Goal: Information Seeking & Learning: Learn about a topic

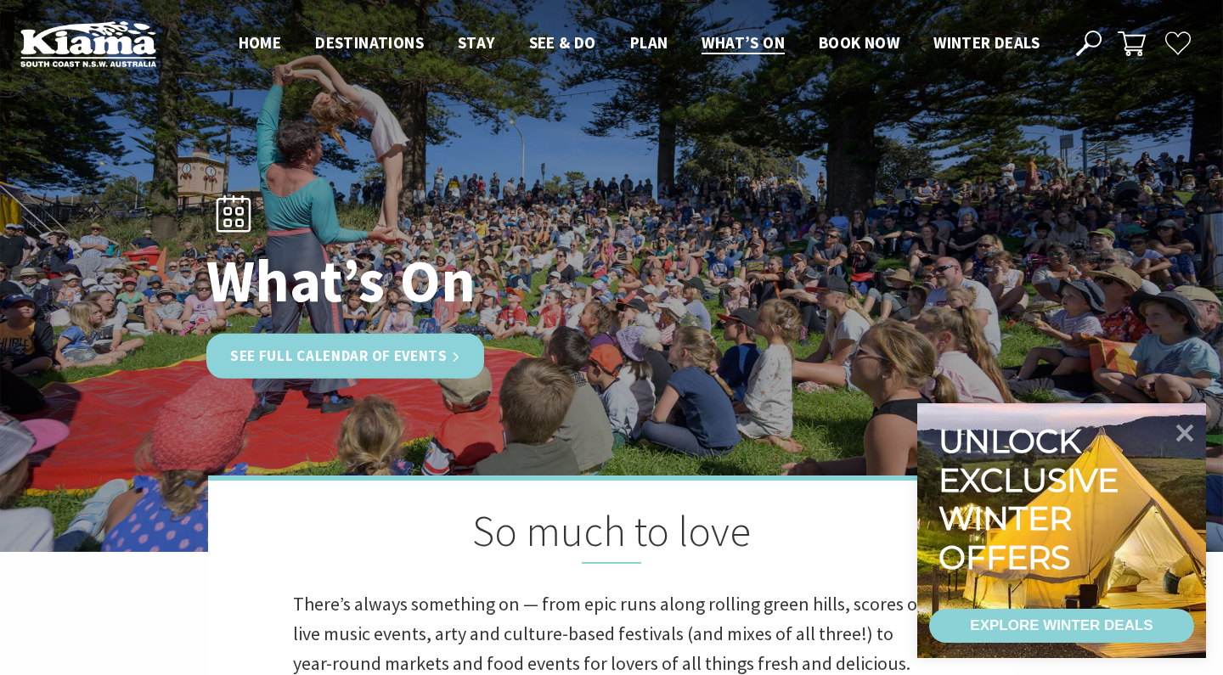
click at [332, 357] on link "See Full Calendar of Events" at bounding box center [345, 356] width 278 height 45
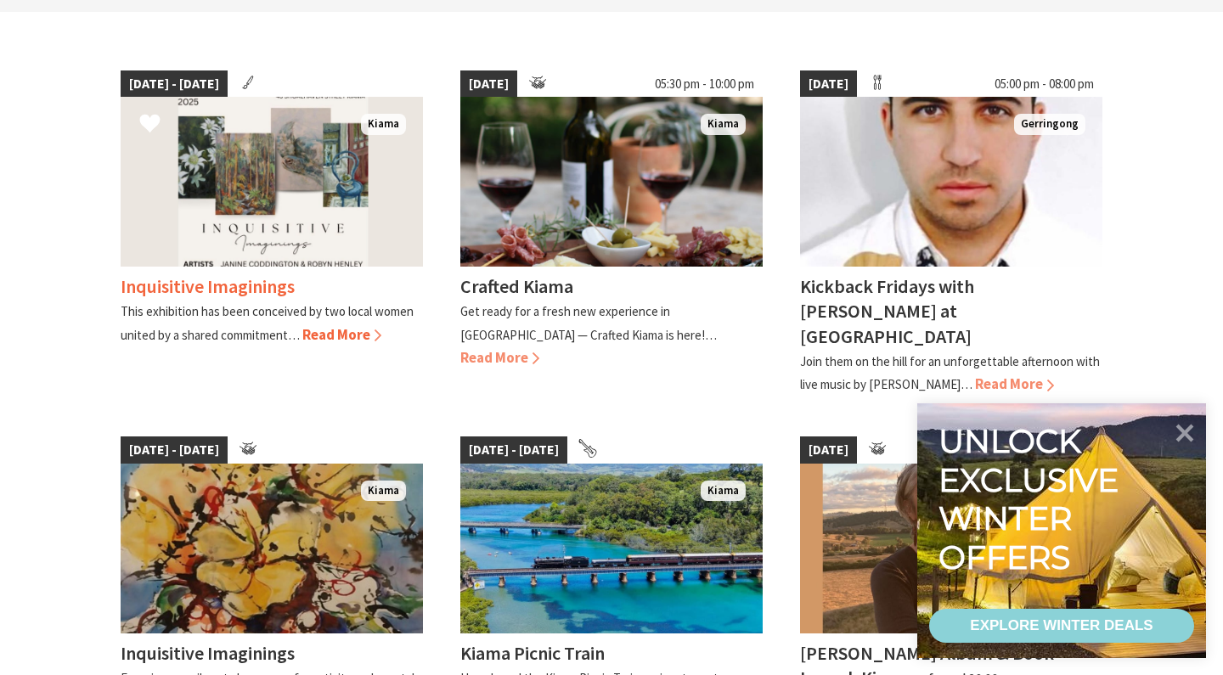
scroll to position [467, 0]
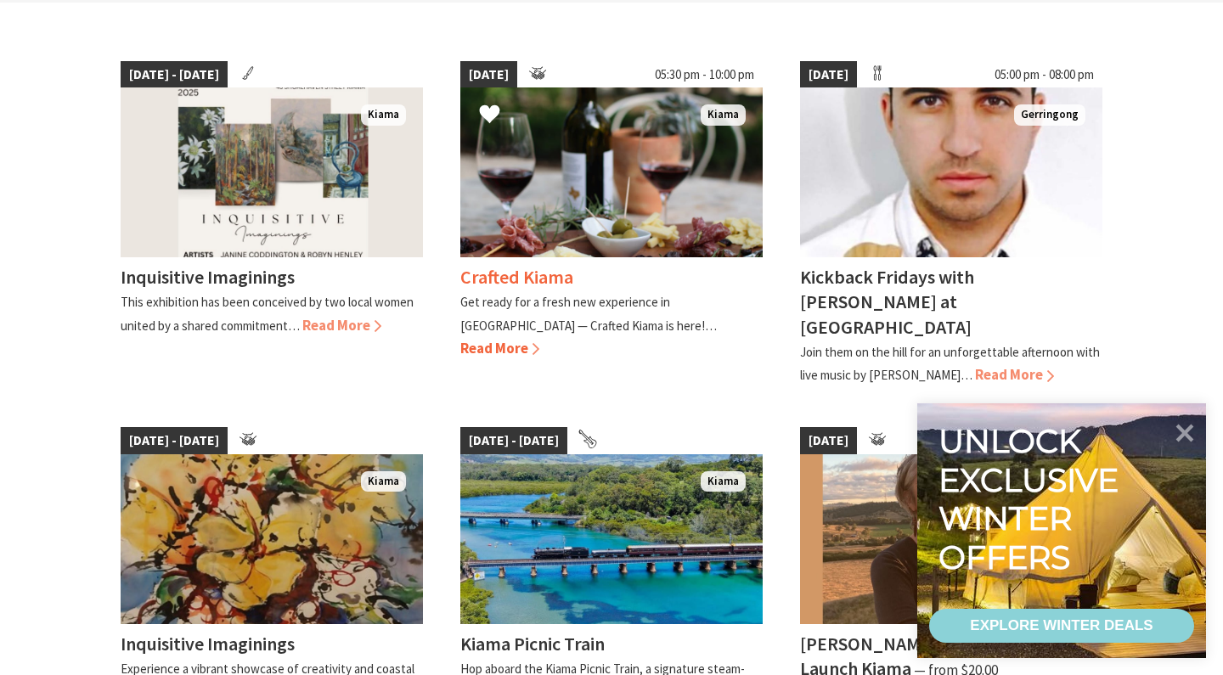
click at [604, 203] on img at bounding box center [611, 172] width 302 height 170
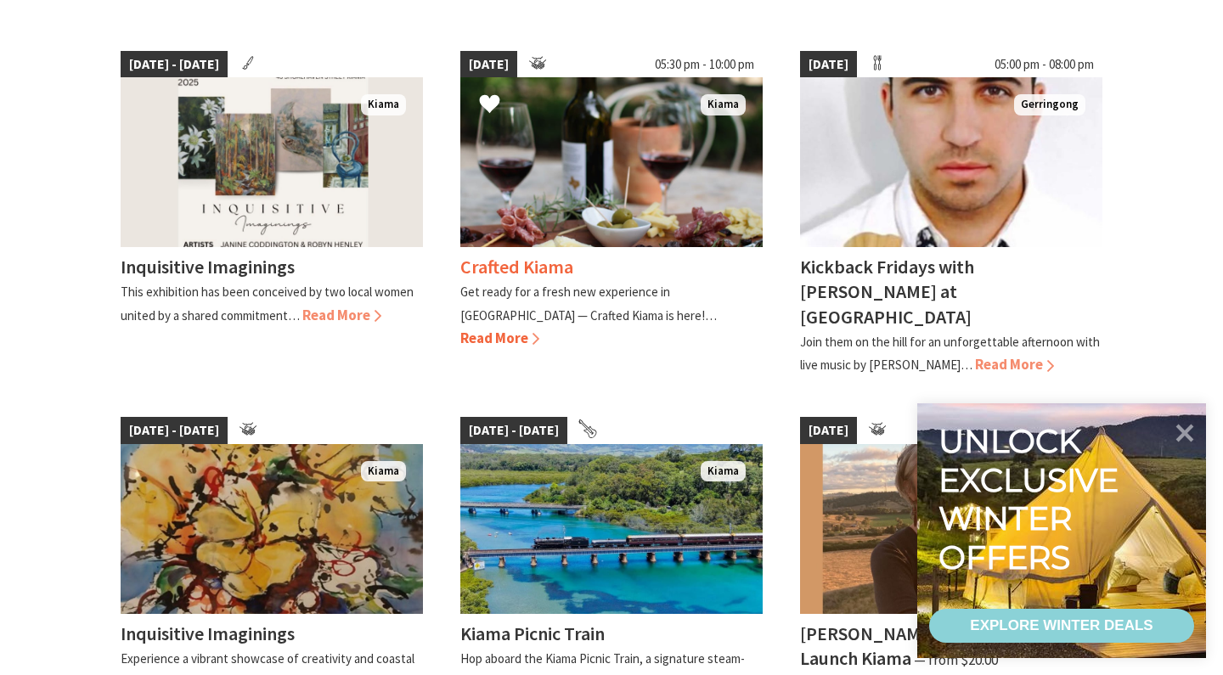
scroll to position [486, 0]
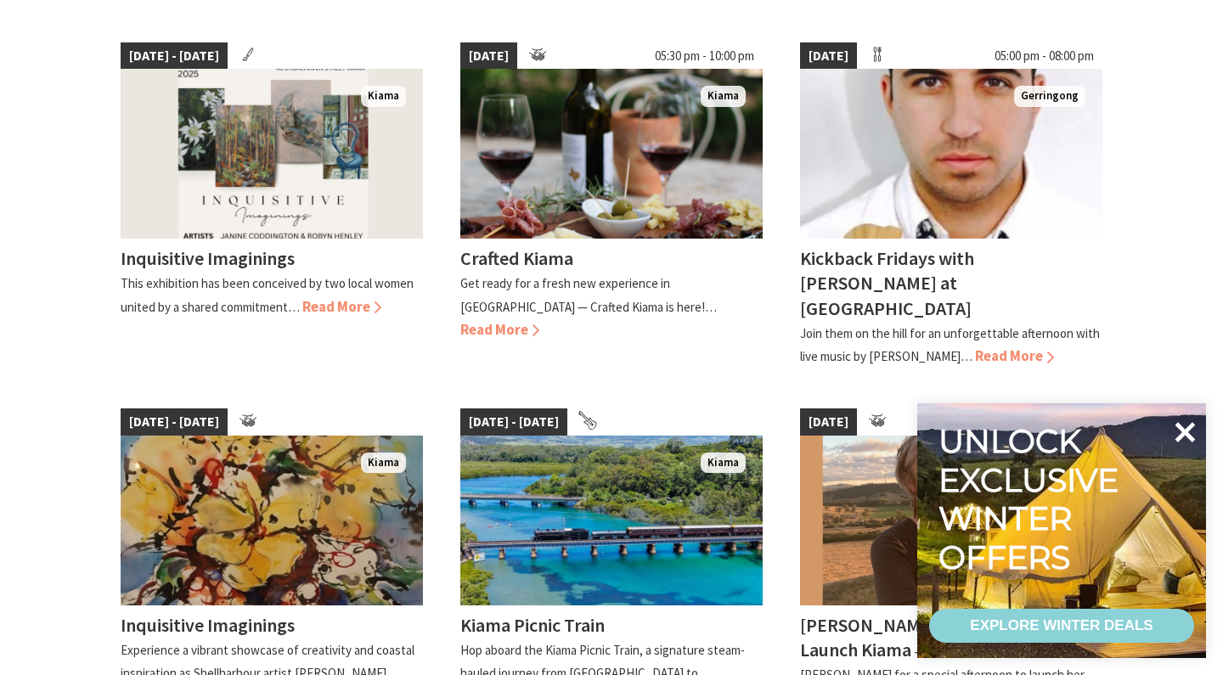
click at [1187, 436] on icon at bounding box center [1185, 432] width 20 height 20
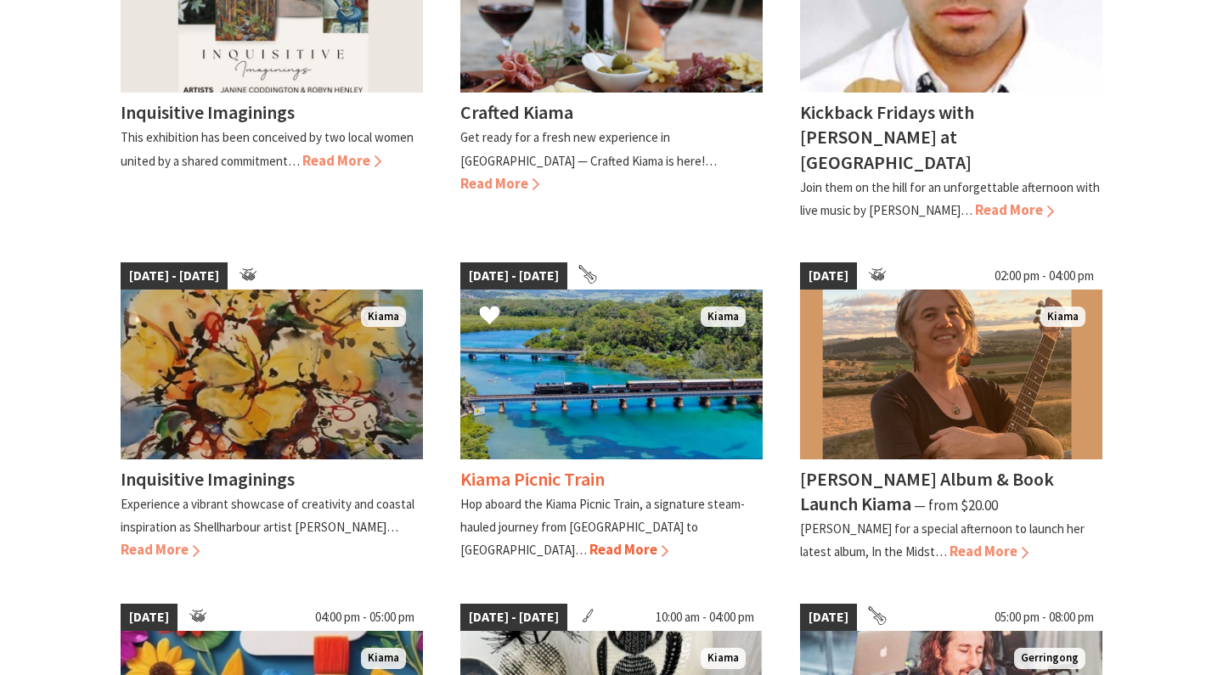
scroll to position [644, 0]
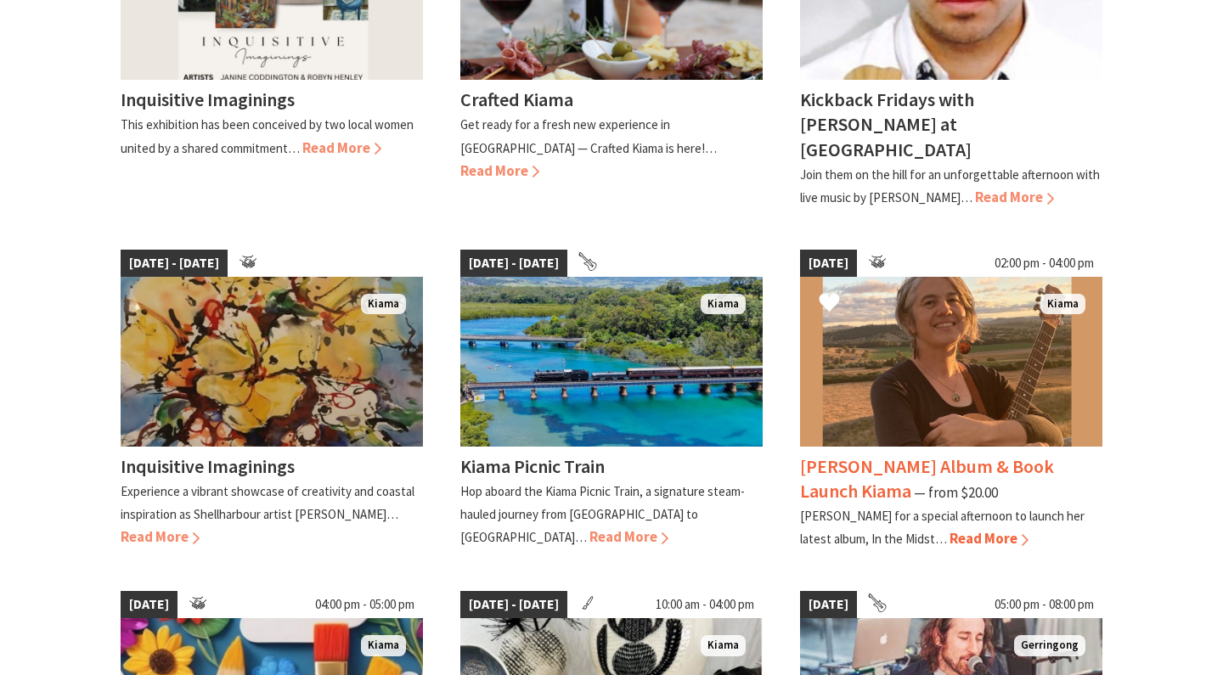
click at [877, 376] on img at bounding box center [951, 362] width 302 height 170
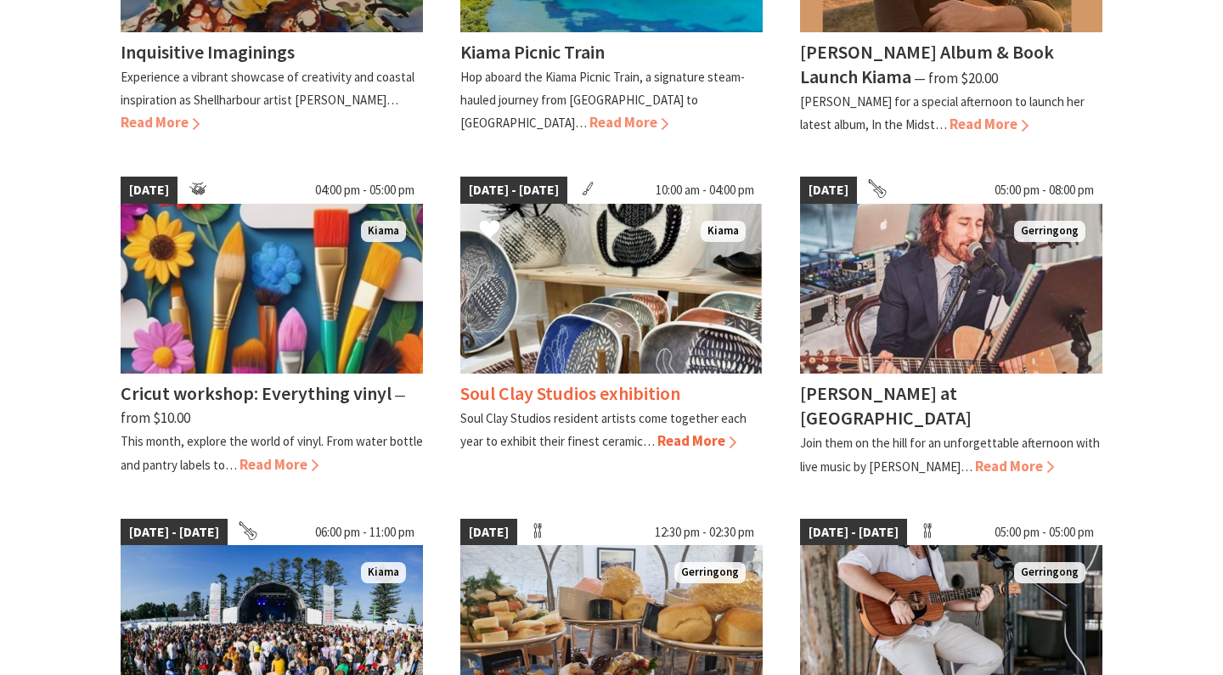
scroll to position [1061, 0]
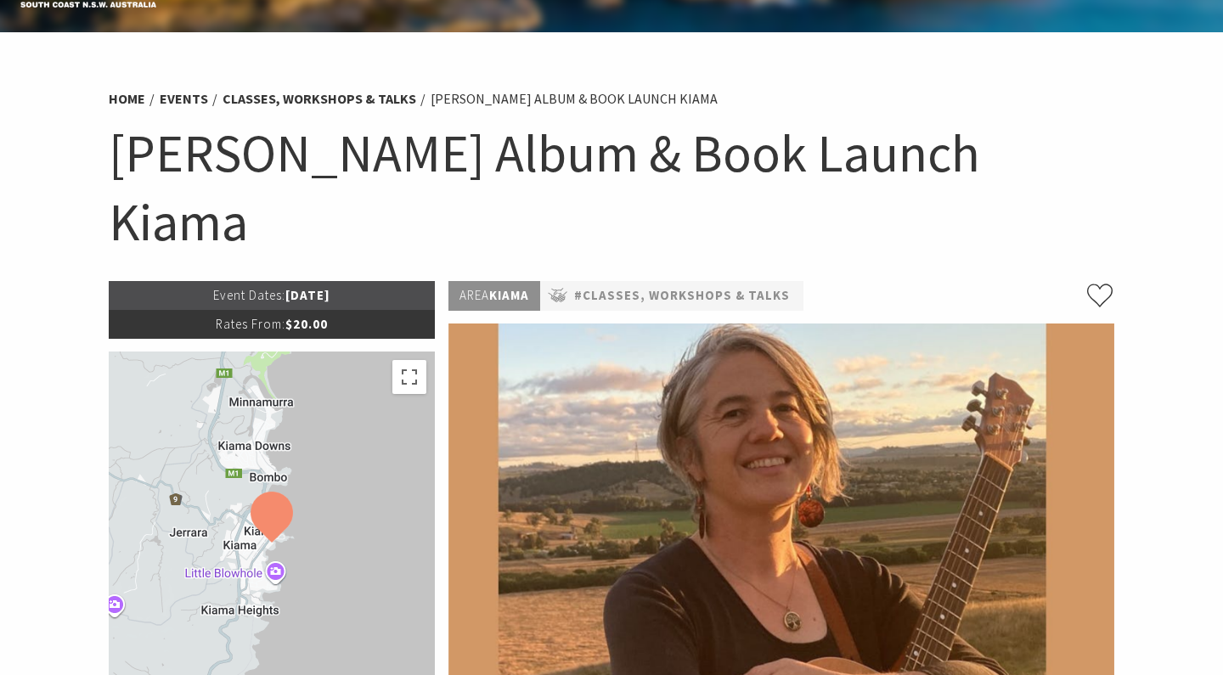
scroll to position [49, 0]
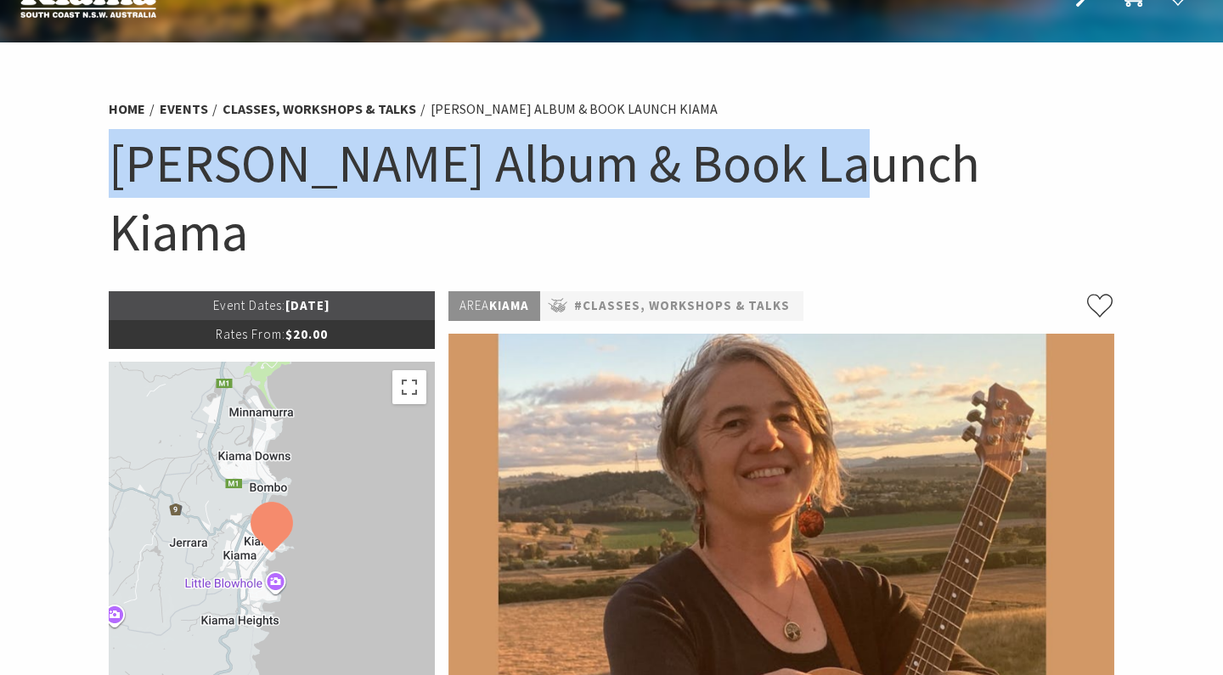
drag, startPoint x: 114, startPoint y: 162, endPoint x: 802, endPoint y: 195, distance: 688.5
click at [802, 195] on h1 "Nerida Album & Book Launch Kiama" at bounding box center [611, 197] width 1005 height 137
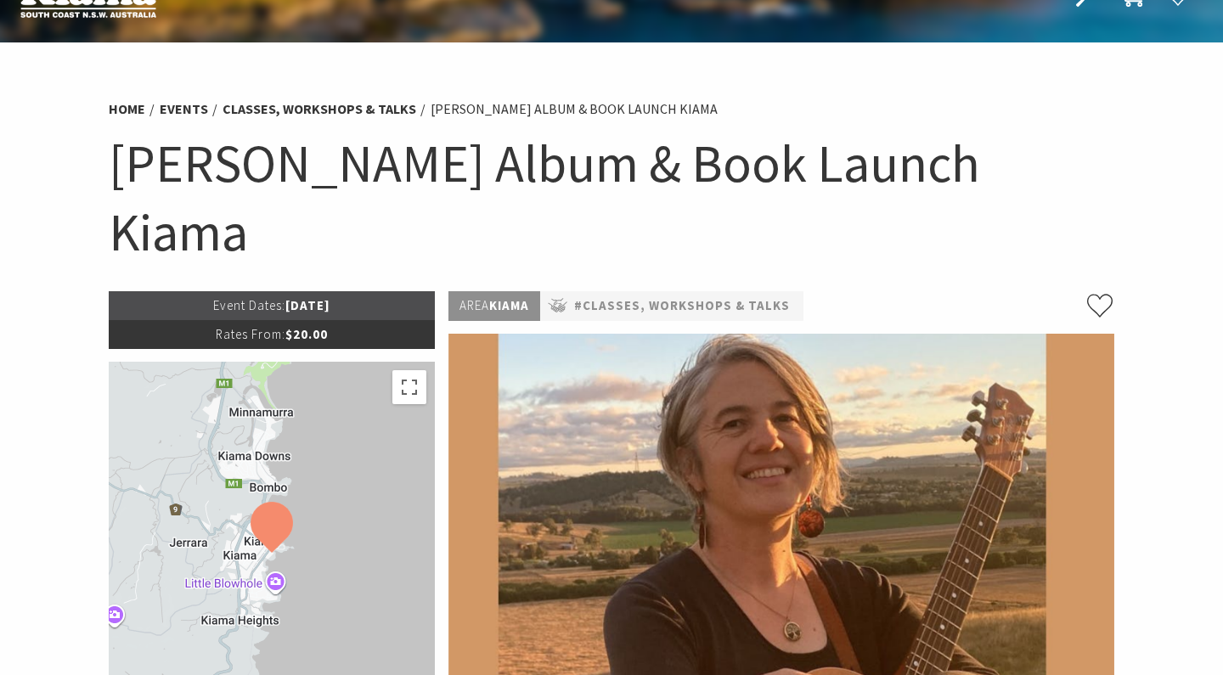
click at [243, 159] on h1 "[PERSON_NAME] Album & Book Launch Kiama" at bounding box center [611, 197] width 1005 height 137
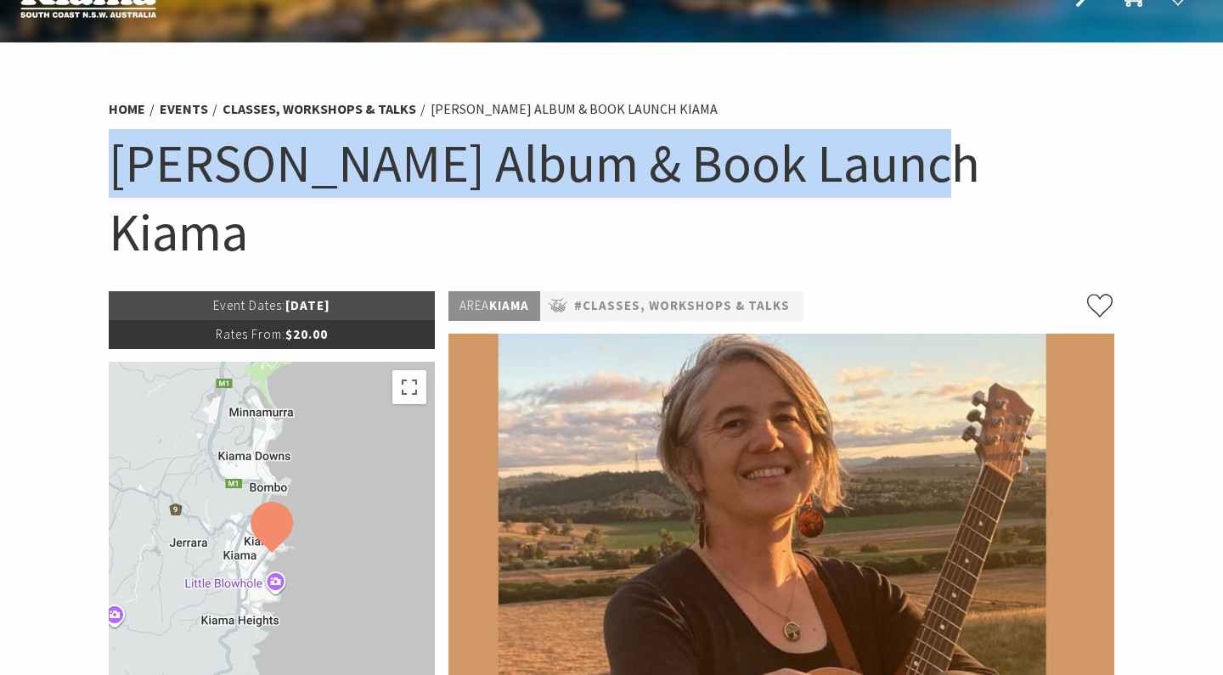
drag, startPoint x: 116, startPoint y: 163, endPoint x: 893, endPoint y: 170, distance: 776.9
click at [893, 170] on h1 "[PERSON_NAME] Album & Book Launch Kiama" at bounding box center [611, 197] width 1005 height 137
copy h1 "[PERSON_NAME] Album & Book Launch Kiama"
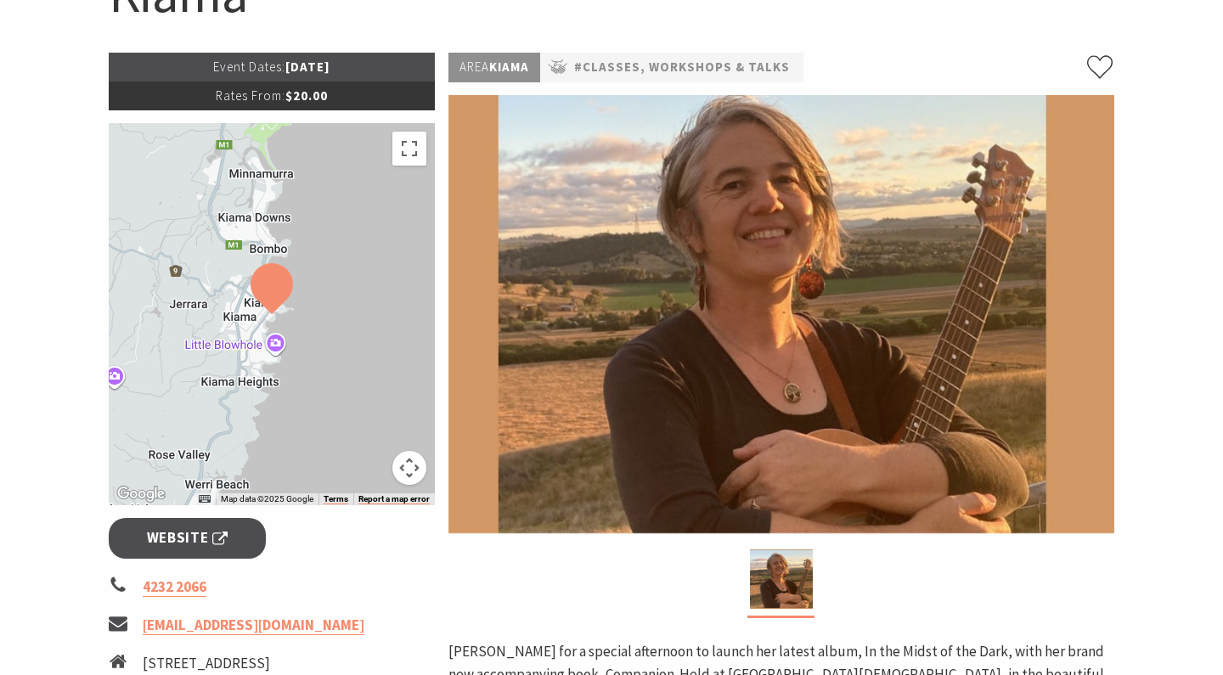
scroll to position [629, 0]
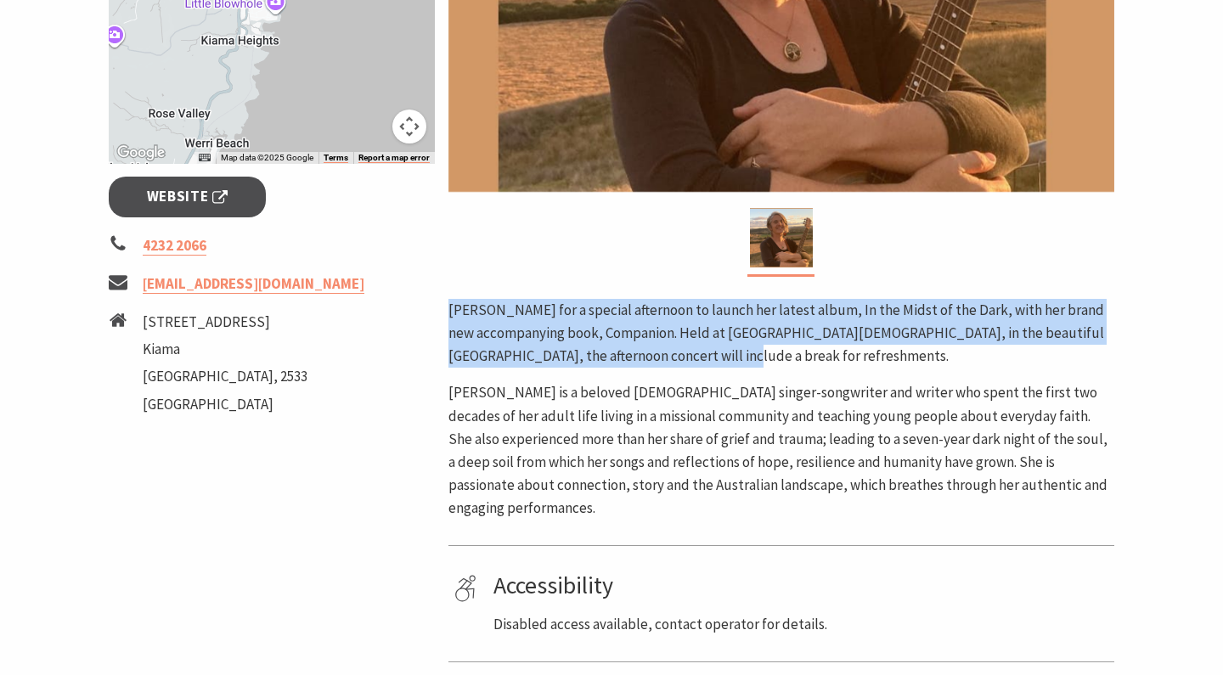
drag, startPoint x: 445, startPoint y: 235, endPoint x: 684, endPoint y: 282, distance: 243.1
click at [684, 282] on div "Area Kiama #Classes, Workshops & Talks Join Nerida for a special afternoon to l…" at bounding box center [781, 243] width 679 height 1064
copy p "Join Nerida for a special afternoon to launch her latest album, In the Midst of…"
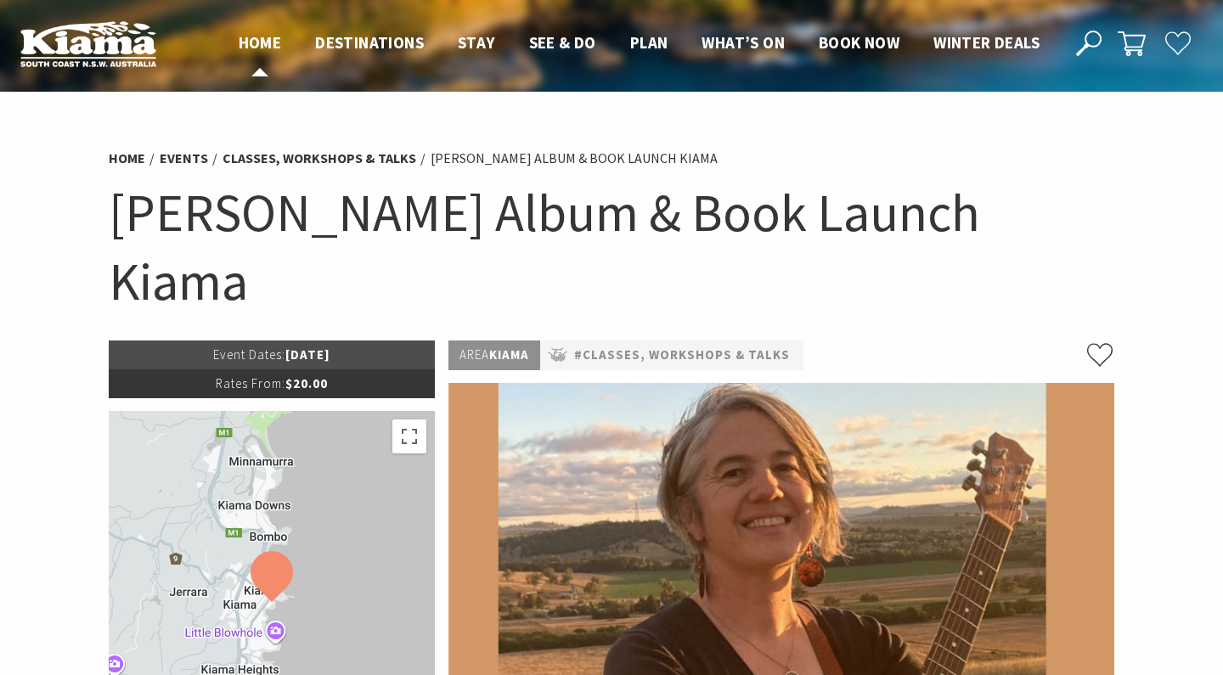
scroll to position [0, 0]
